Goal: Transaction & Acquisition: Purchase product/service

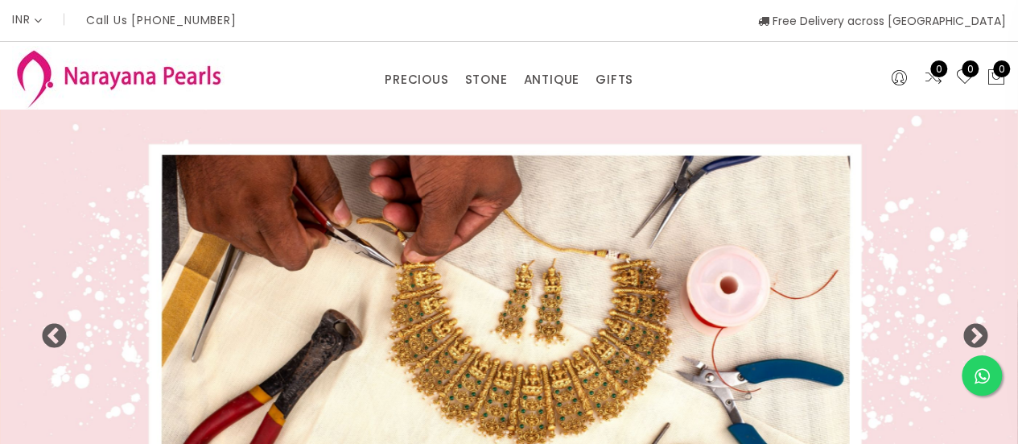
click at [736, 87] on div "PRECIOUS CUSTOM MADE-GEMS PRECIOUS MALA STONE EARRINGS / JHUMKAS NECKLACE ANTIQ…" at bounding box center [509, 76] width 679 height 32
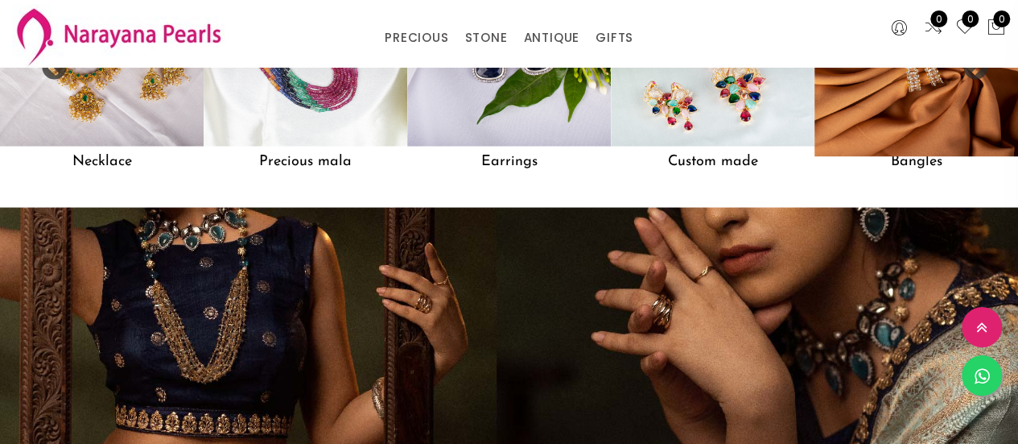
scroll to position [1502, 0]
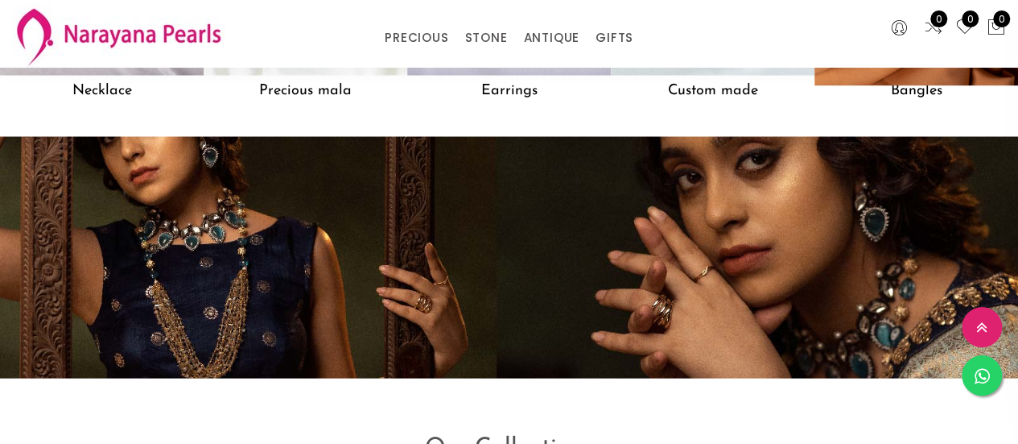
click at [929, 104] on h5 "Bangles" at bounding box center [917, 90] width 204 height 31
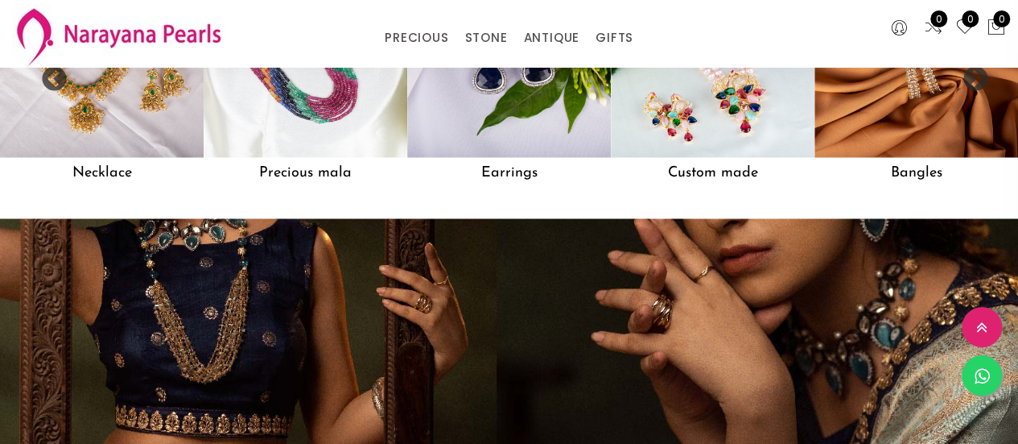
scroll to position [1395, 0]
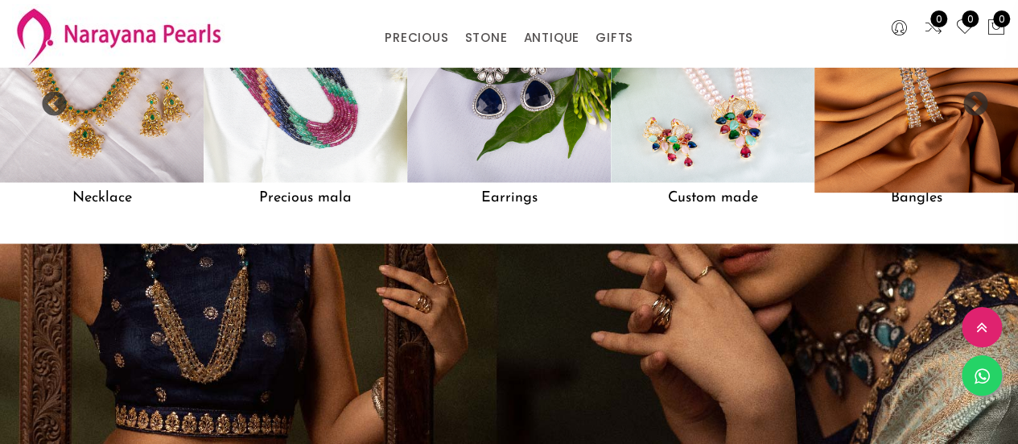
click at [930, 210] on h5 "Bangles" at bounding box center [917, 197] width 204 height 31
click at [929, 205] on h5 "Bangles" at bounding box center [917, 197] width 204 height 31
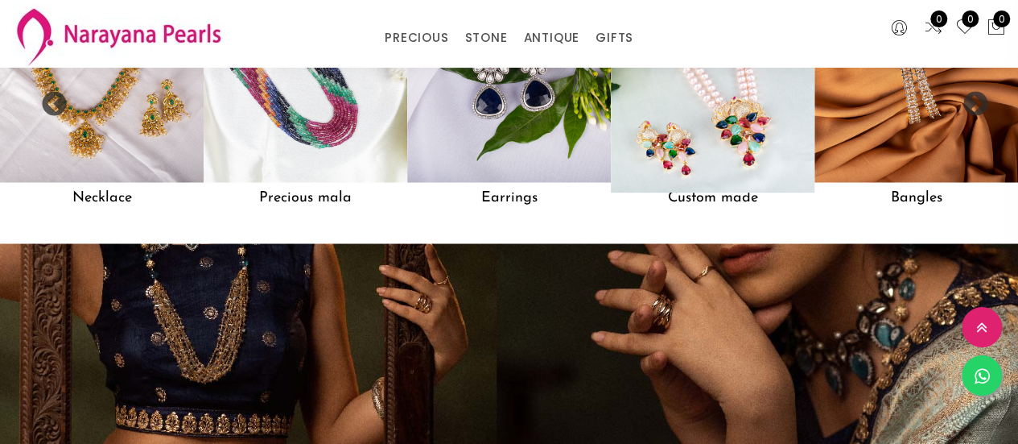
click at [735, 176] on img at bounding box center [713, 81] width 224 height 224
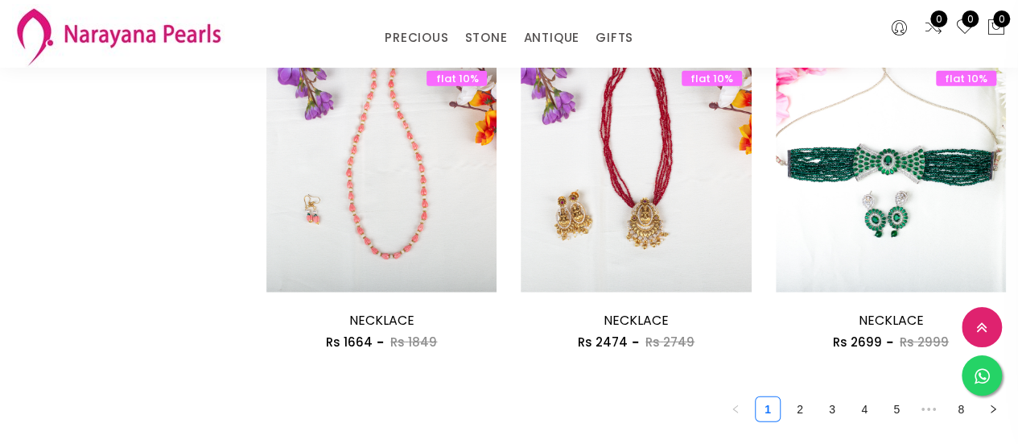
scroll to position [2254, 0]
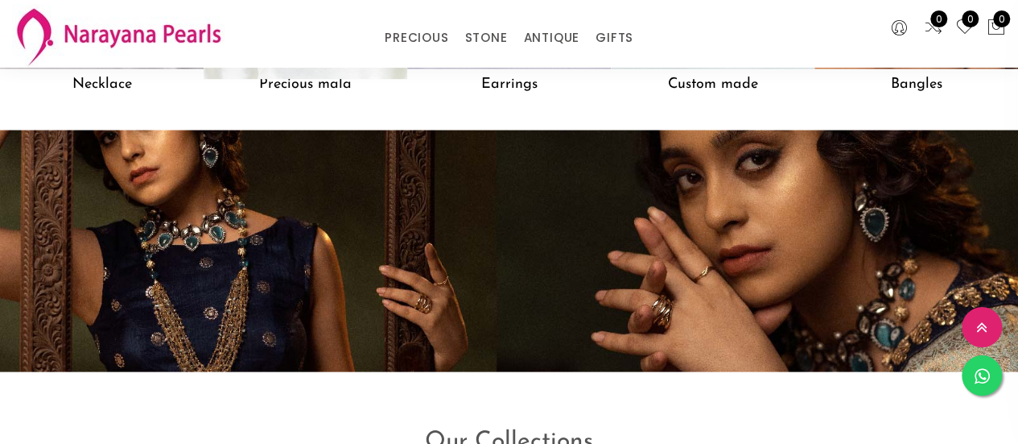
scroll to position [1382, 0]
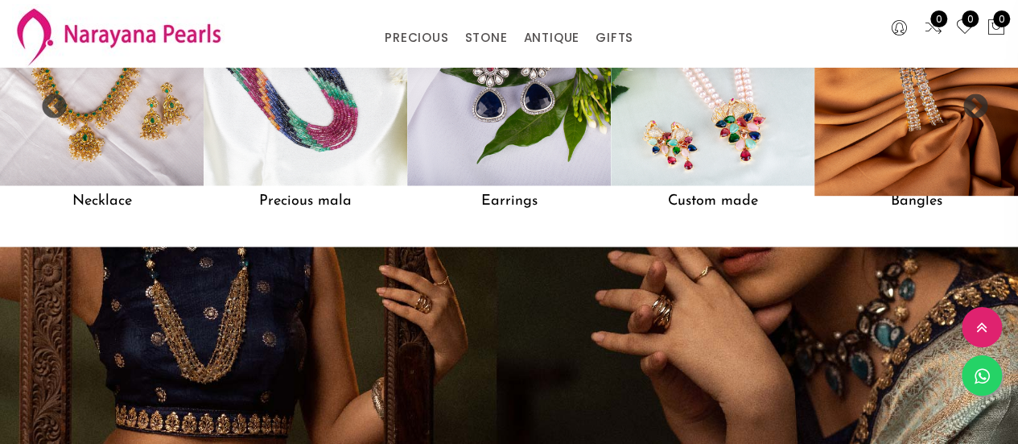
click at [939, 141] on img at bounding box center [916, 83] width 224 height 224
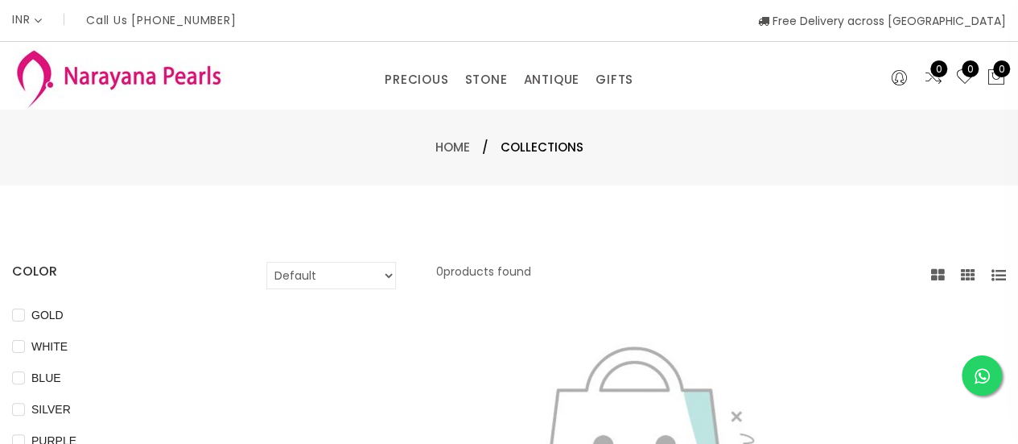
click at [390, 279] on select "Default Price - High to Low Price - Low to High" at bounding box center [331, 275] width 130 height 27
select select "priceHighToLow"
click at [266, 262] on select "Default Price - High to Low Price - Low to High" at bounding box center [331, 275] width 130 height 27
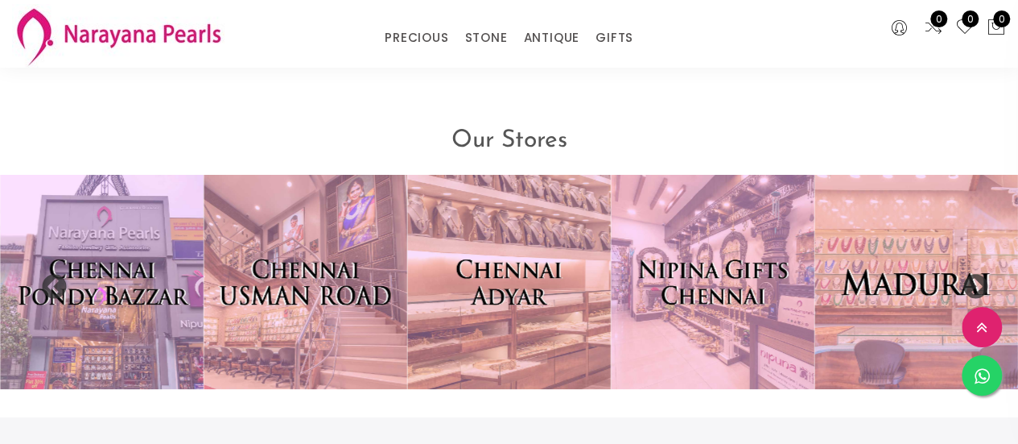
scroll to position [3166, 0]
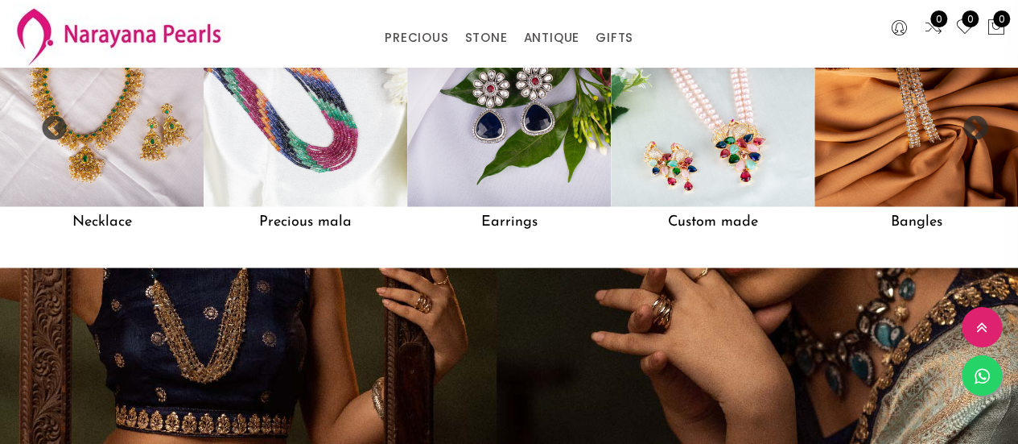
scroll to position [1383, 0]
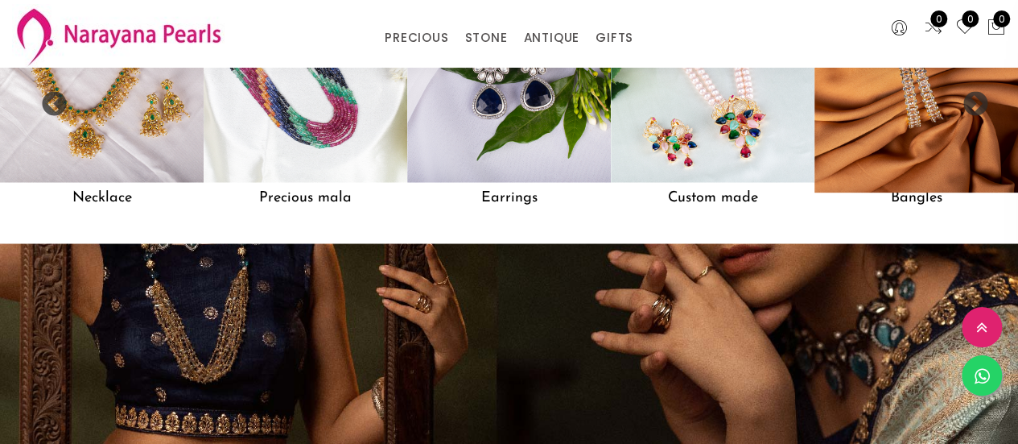
click at [937, 208] on h5 "Bangles" at bounding box center [917, 197] width 204 height 31
click at [923, 155] on img at bounding box center [916, 81] width 224 height 224
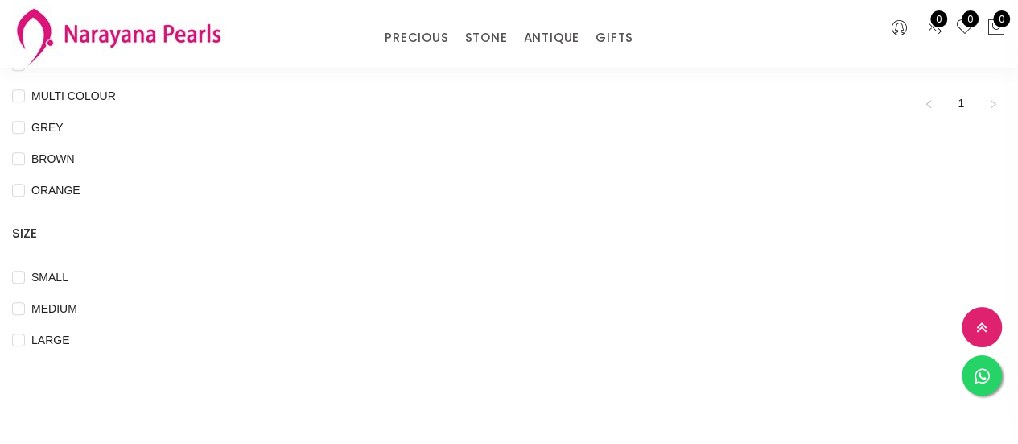
scroll to position [536, 0]
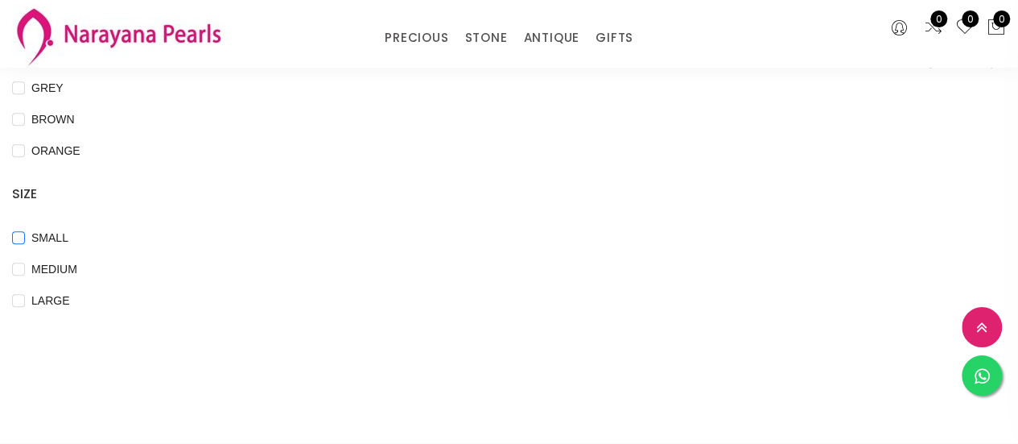
drag, startPoint x: 20, startPoint y: 266, endPoint x: 24, endPoint y: 253, distance: 14.3
click at [19, 266] on input "MEDIUM" at bounding box center [18, 280] width 13 height 36
checkbox input "true"
click at [26, 236] on span "SMALL" at bounding box center [50, 238] width 50 height 18
click at [25, 236] on input "SMALL" at bounding box center [18, 249] width 13 height 36
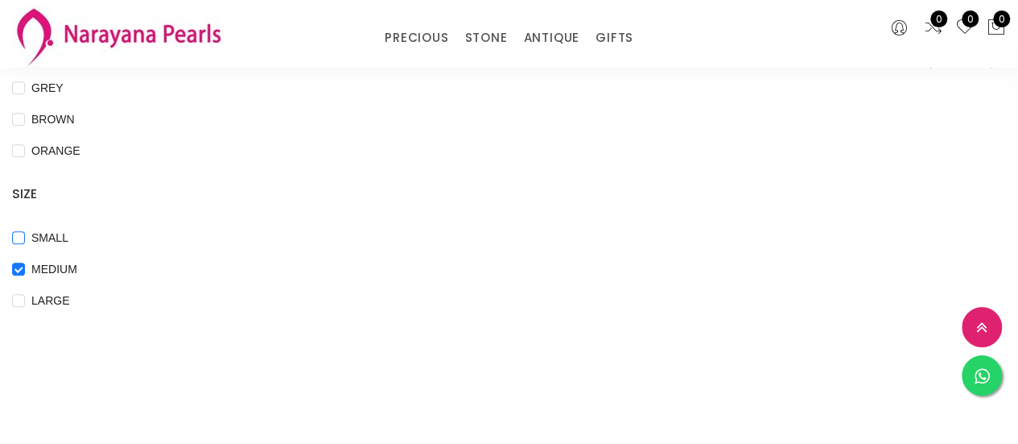
checkbox input "true"
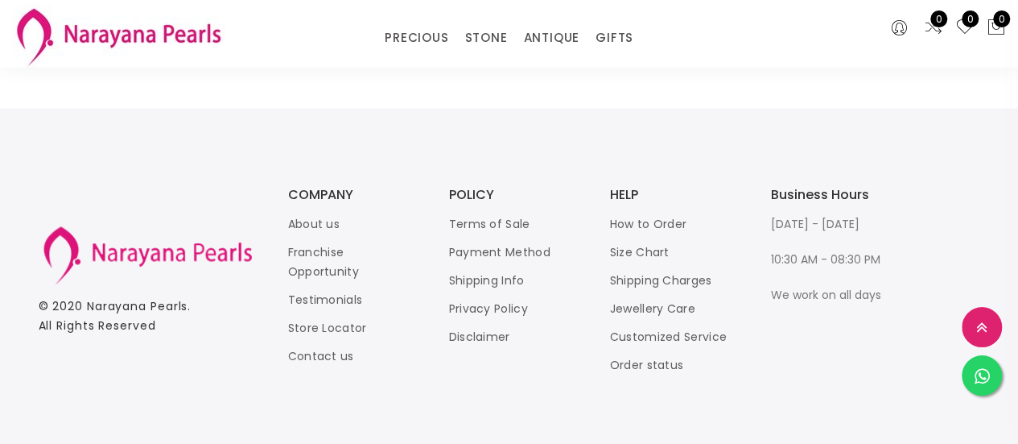
scroll to position [882, 0]
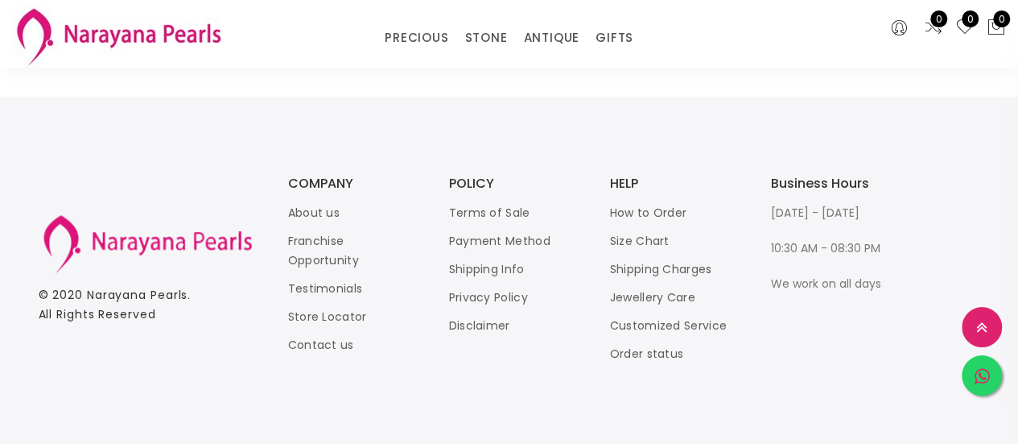
click at [984, 378] on icon at bounding box center [982, 377] width 15 height 18
